Goal: Information Seeking & Learning: Learn about a topic

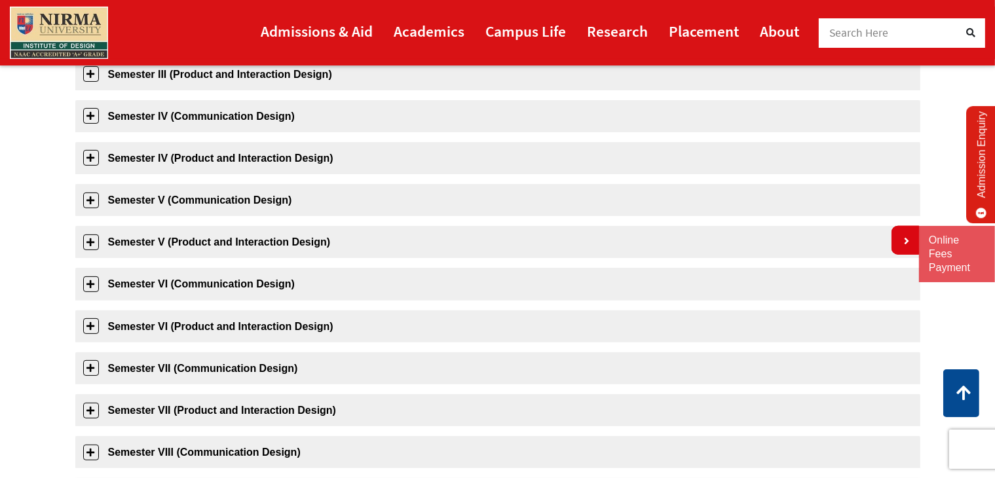
scroll to position [356, 0]
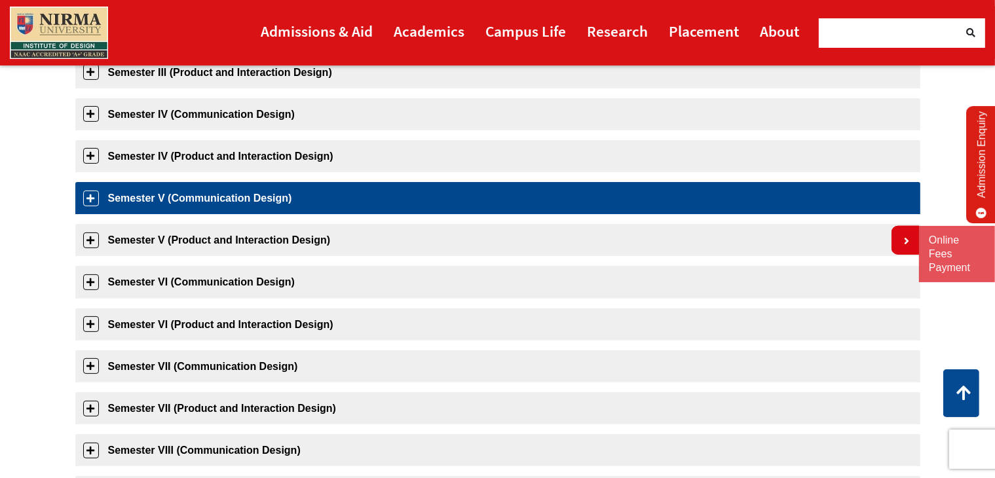
click at [240, 194] on link "Semester V (Communication Design)" at bounding box center [497, 198] width 845 height 32
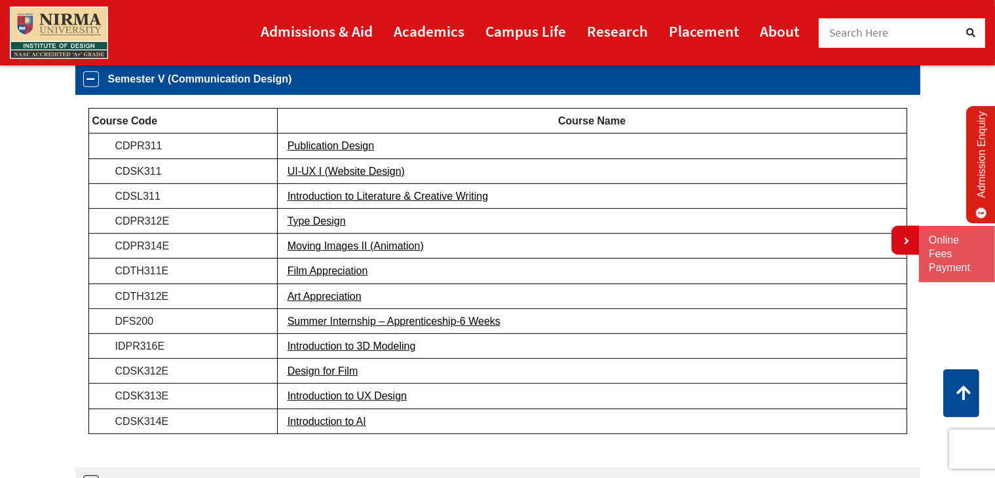
scroll to position [481, 0]
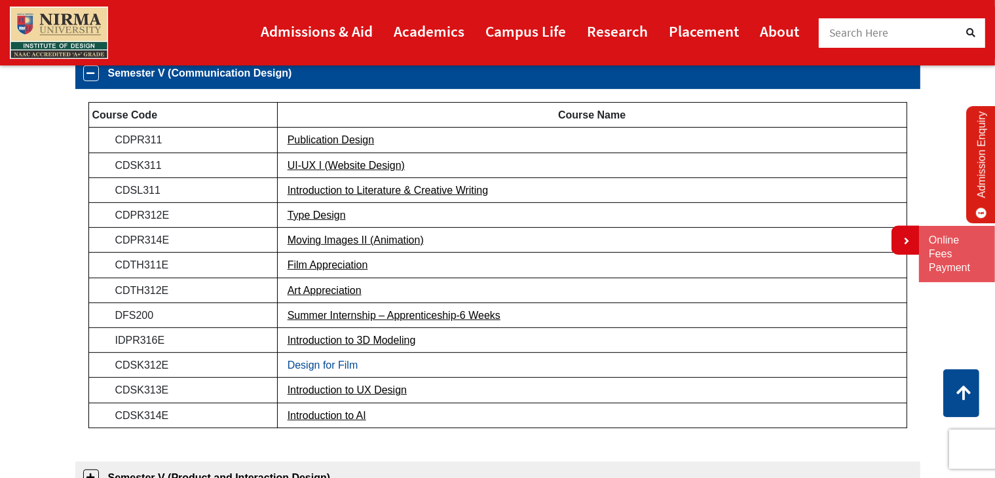
click at [340, 368] on link "Design for Film" at bounding box center [322, 364] width 71 height 11
click at [325, 415] on link "Introduction to AI" at bounding box center [326, 415] width 79 height 11
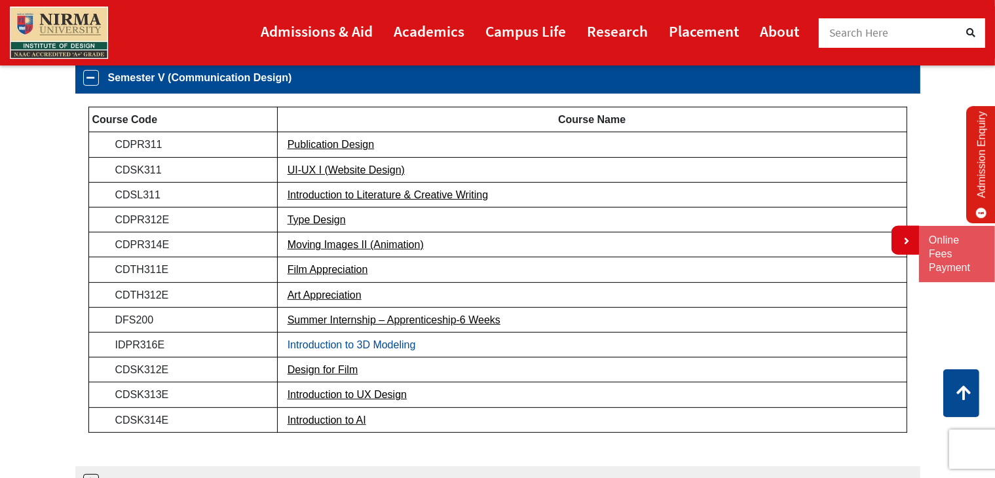
scroll to position [473, 0]
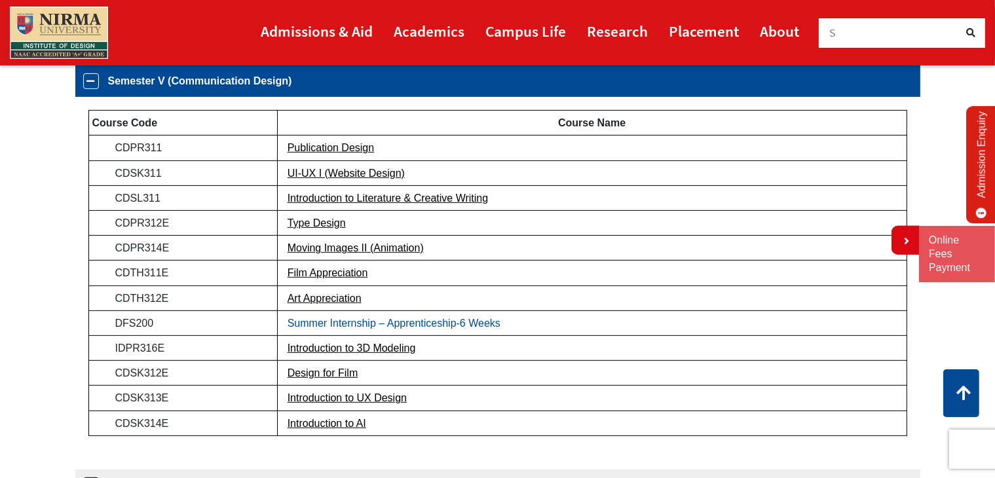
click at [433, 323] on link "Summer Internship – Apprenticeship-6 Weeks" at bounding box center [393, 323] width 213 height 11
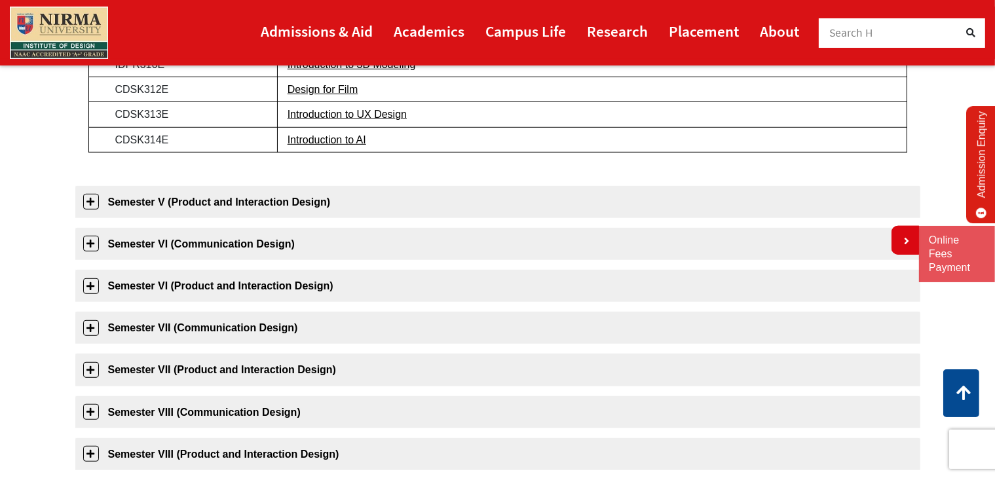
scroll to position [803, 0]
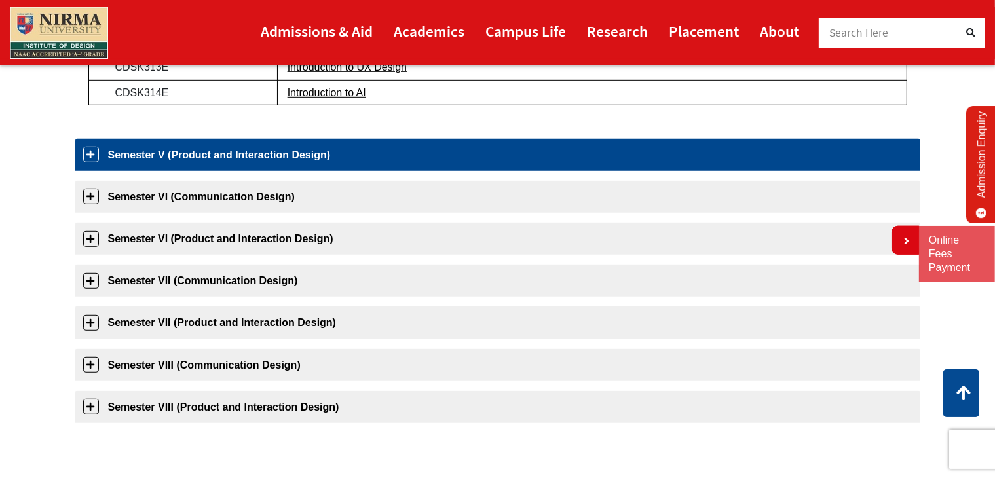
click at [322, 158] on link "Semester V (Product and Interaction Design)" at bounding box center [497, 155] width 845 height 32
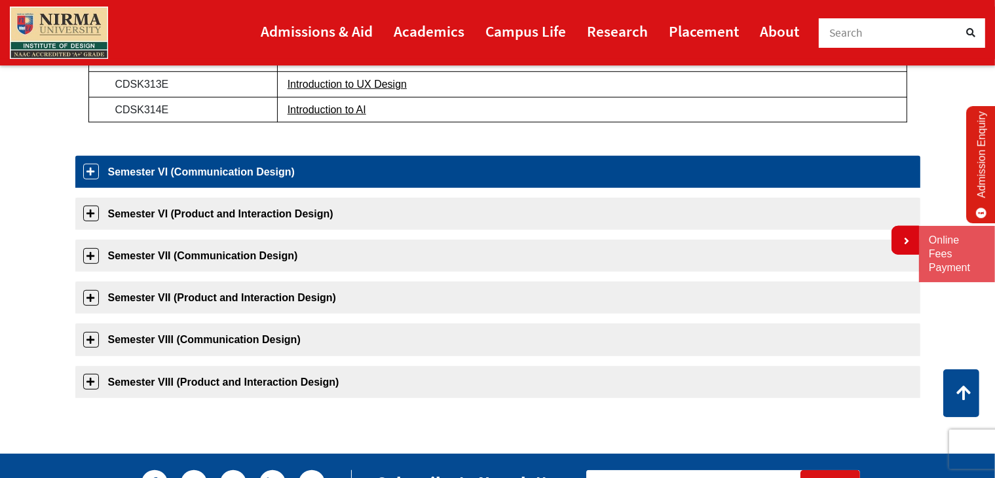
click at [317, 159] on link "Semester VI (Communication Design)" at bounding box center [497, 172] width 845 height 32
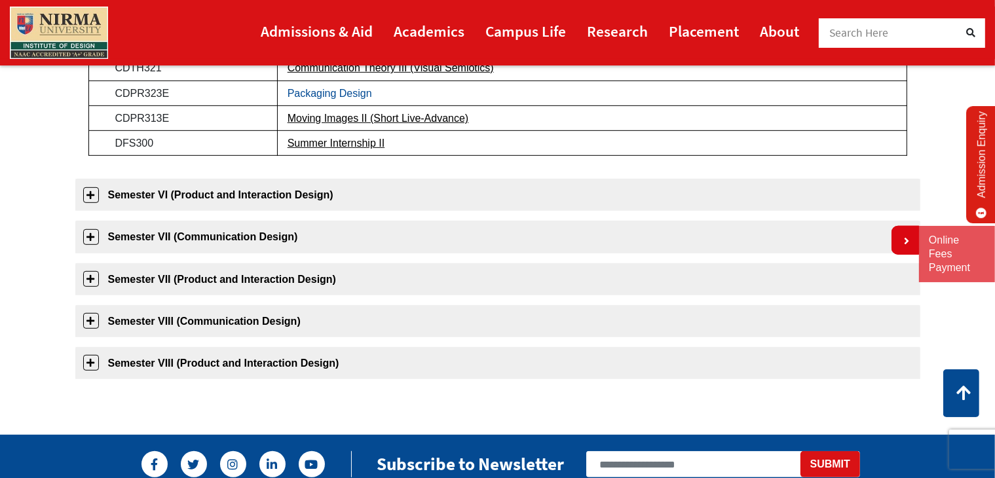
scroll to position [718, 0]
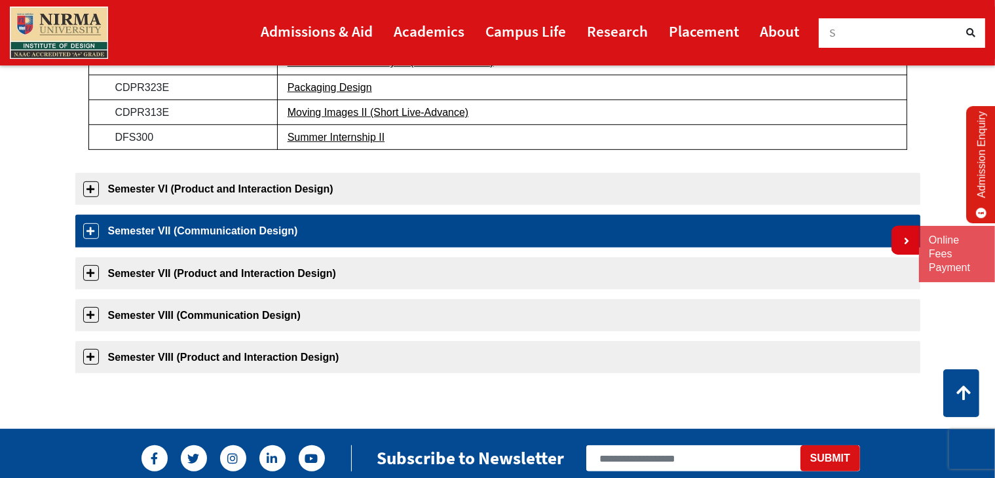
click at [266, 237] on link "Semester VII (Communication Design)" at bounding box center [497, 231] width 845 height 32
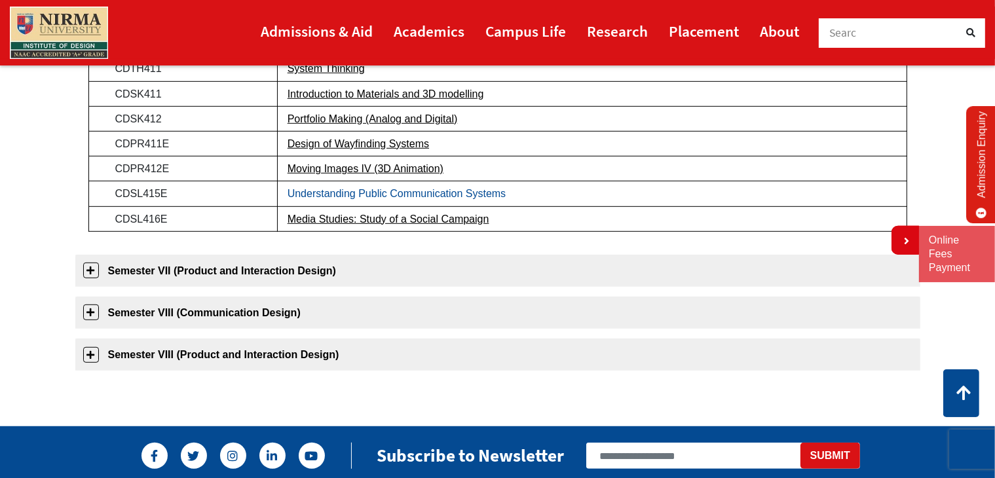
scroll to position [749, 0]
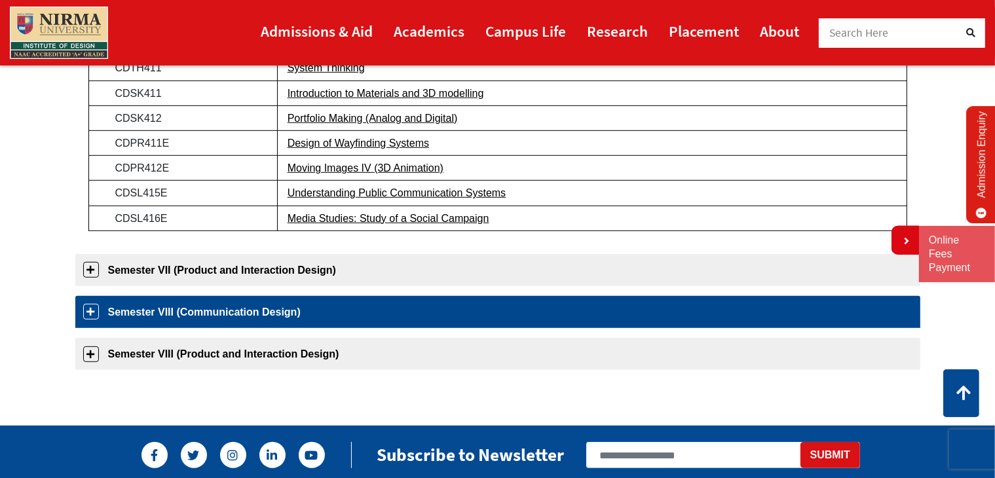
click at [283, 310] on link "Semester VIII (Communication Design)" at bounding box center [497, 312] width 845 height 32
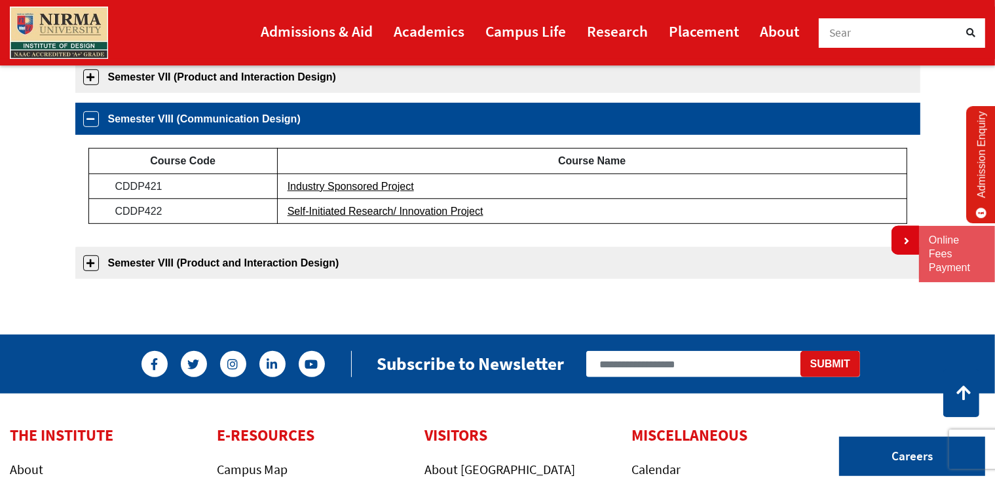
scroll to position [674, 0]
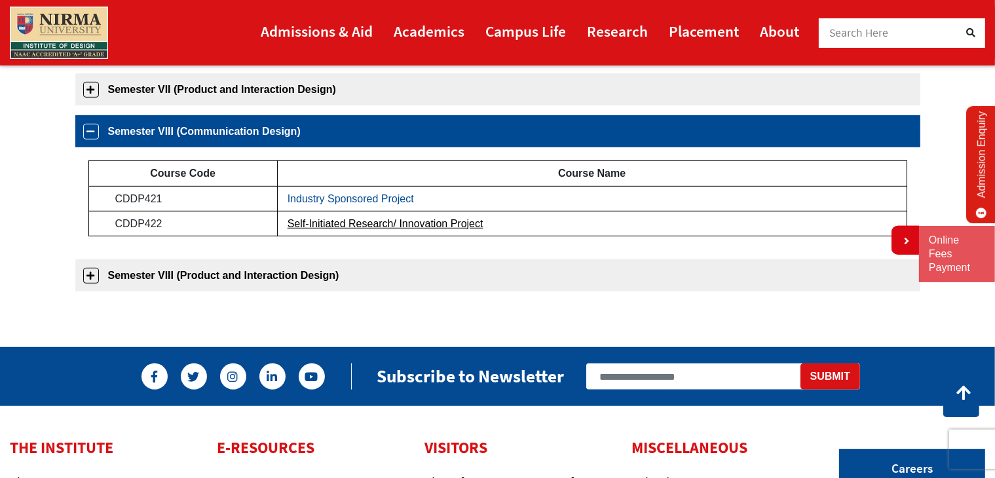
click at [369, 197] on link "Industry Sponsored Project" at bounding box center [350, 198] width 126 height 11
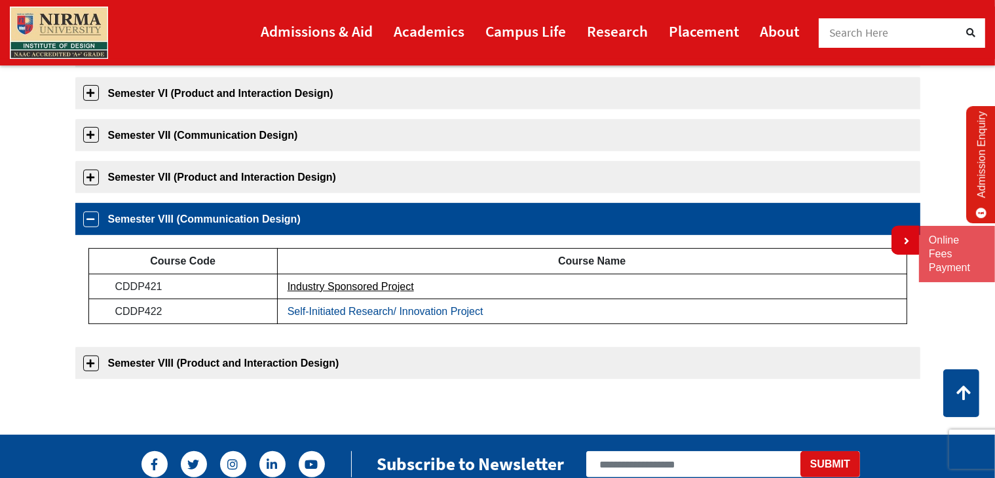
scroll to position [587, 0]
click at [364, 219] on link "Semester VIII (Communication Design)" at bounding box center [497, 219] width 845 height 32
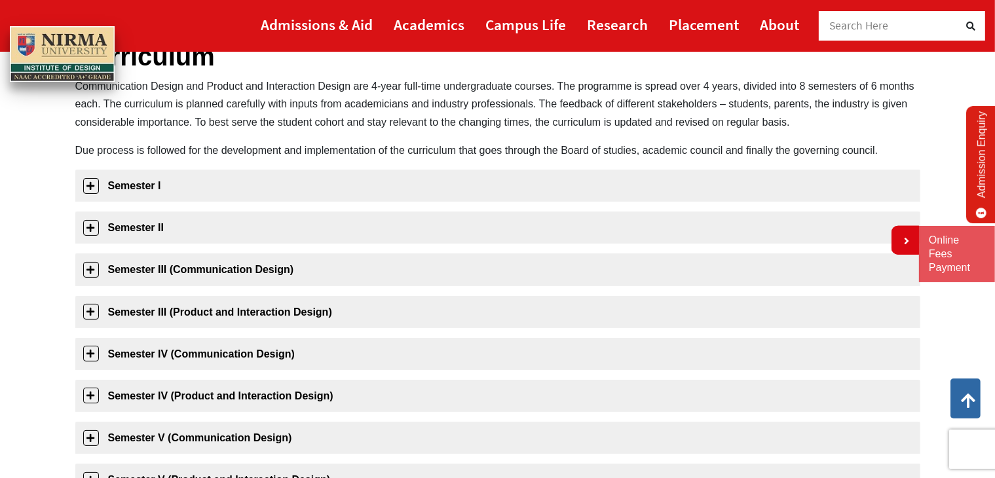
scroll to position [0, 0]
